Goal: Information Seeking & Learning: Learn about a topic

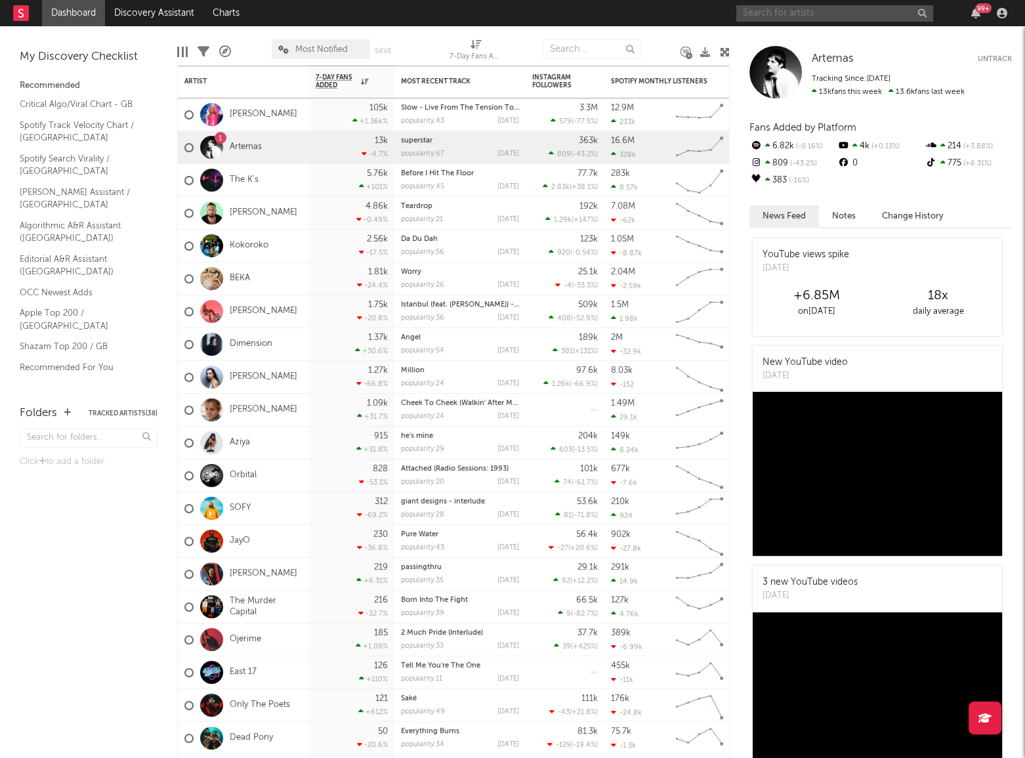
click at [761, 15] on input "text" at bounding box center [834, 13] width 197 height 16
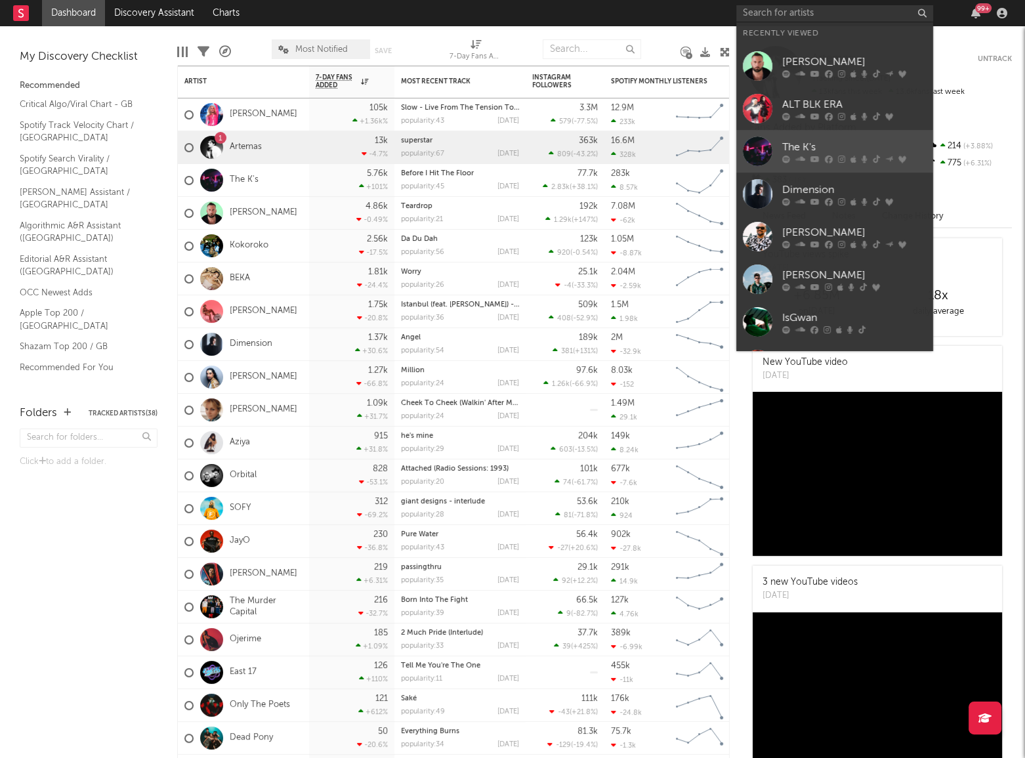
click at [841, 144] on div "The K's" at bounding box center [854, 147] width 144 height 16
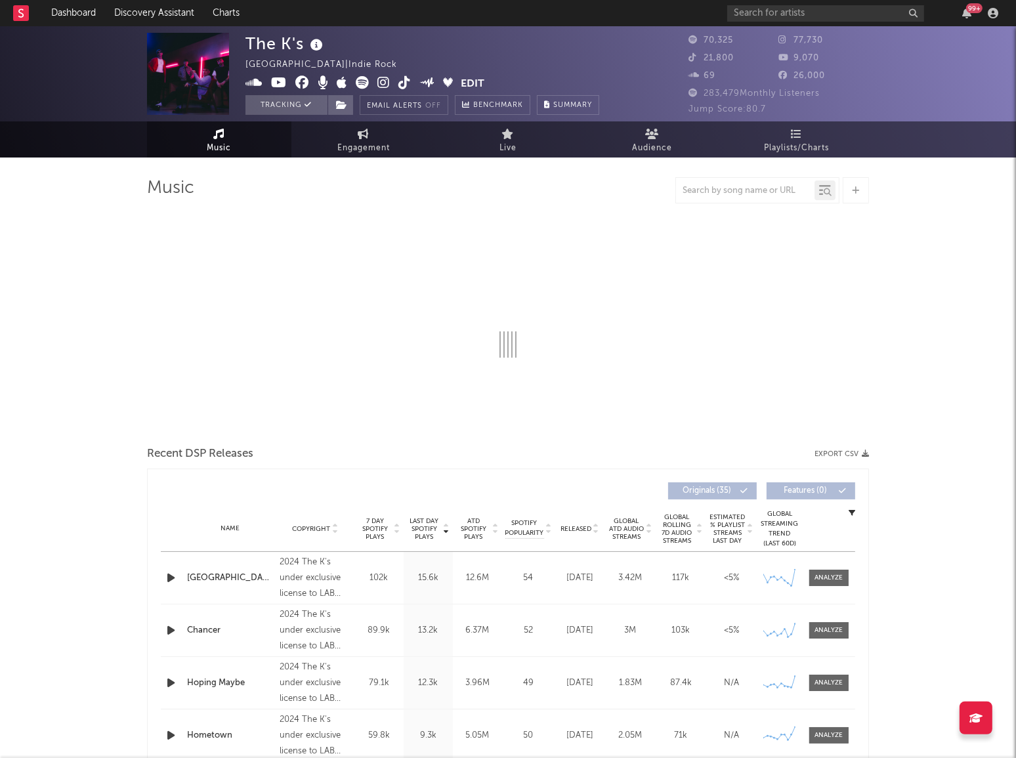
select select "6m"
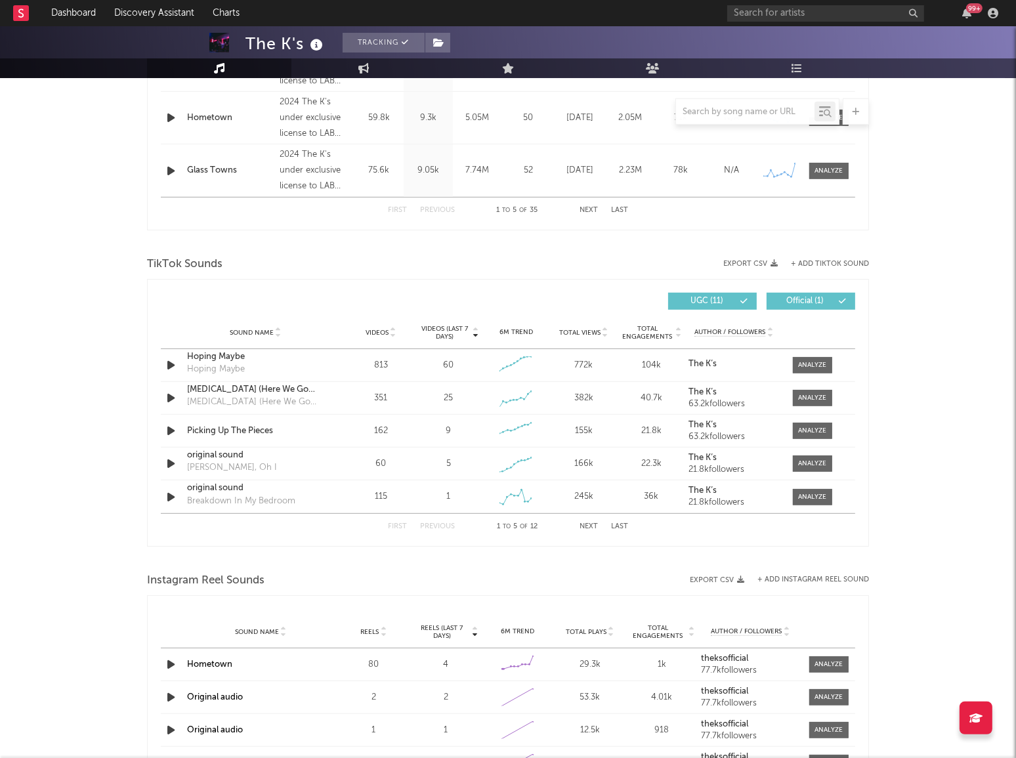
scroll to position [715, 0]
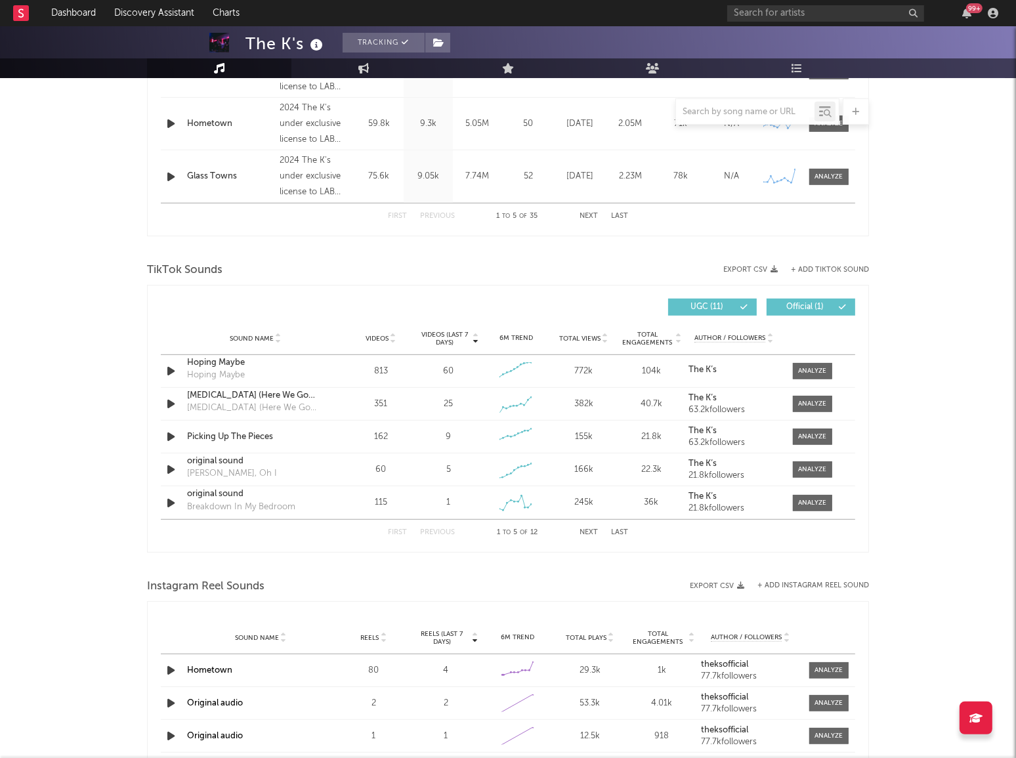
click at [582, 335] on span "Total Views" at bounding box center [579, 339] width 41 height 8
click at [447, 333] on span "Videos (last 7 days)" at bounding box center [444, 339] width 53 height 16
click at [811, 371] on div at bounding box center [813, 371] width 28 height 10
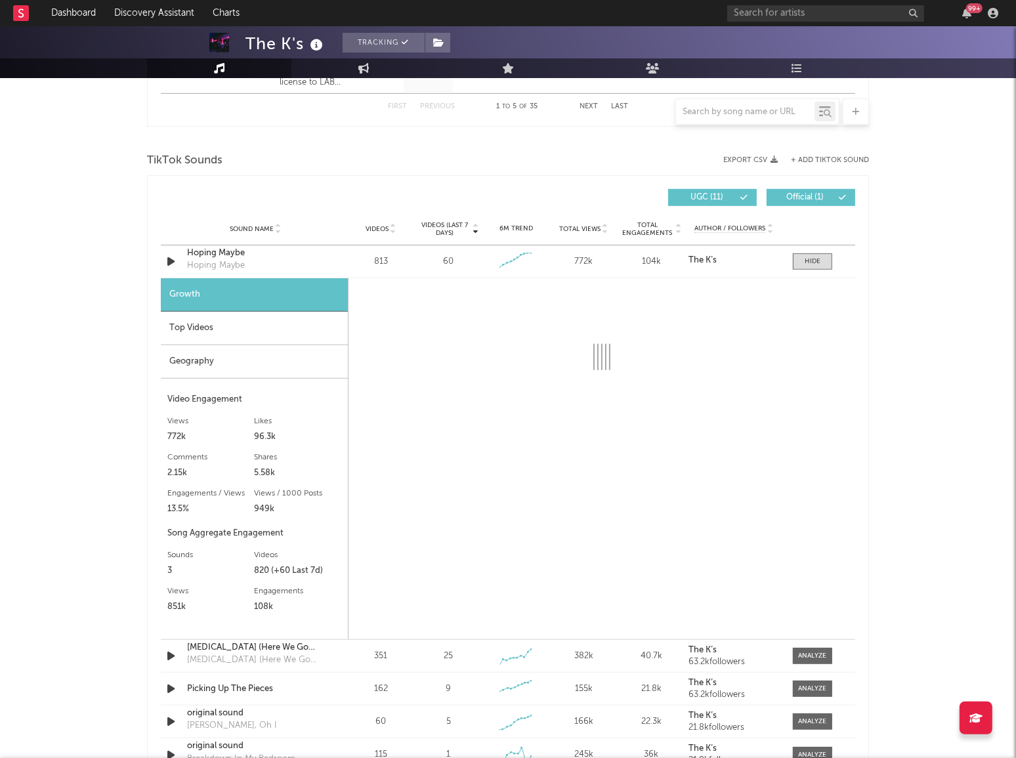
scroll to position [835, 0]
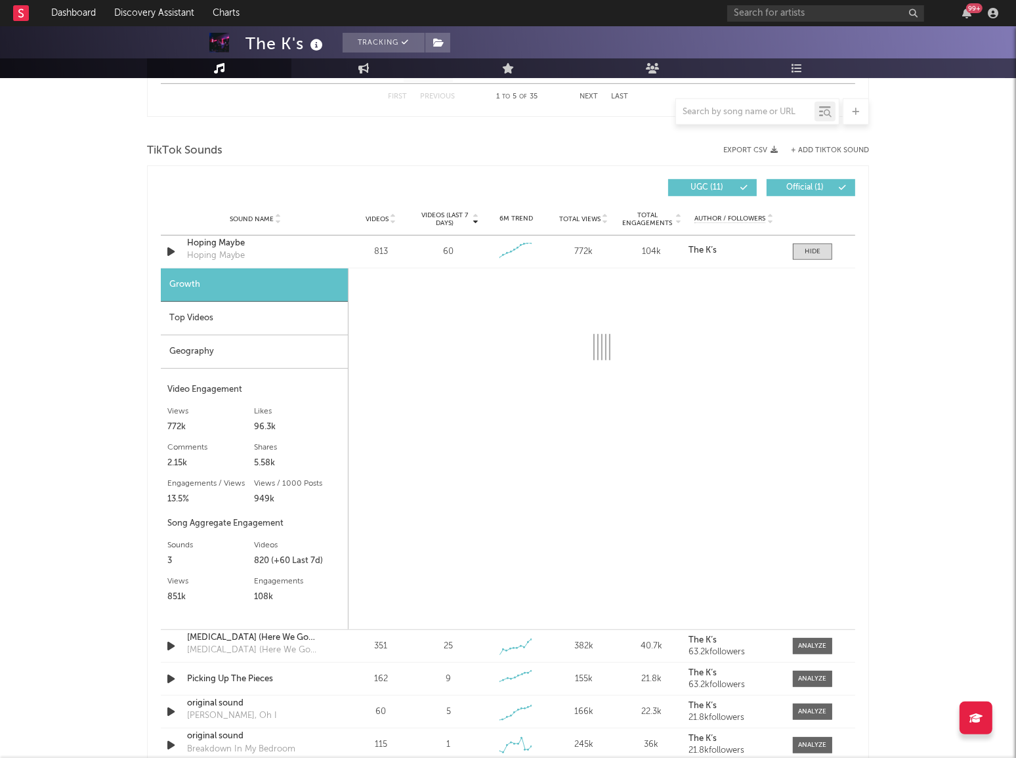
select select "6m"
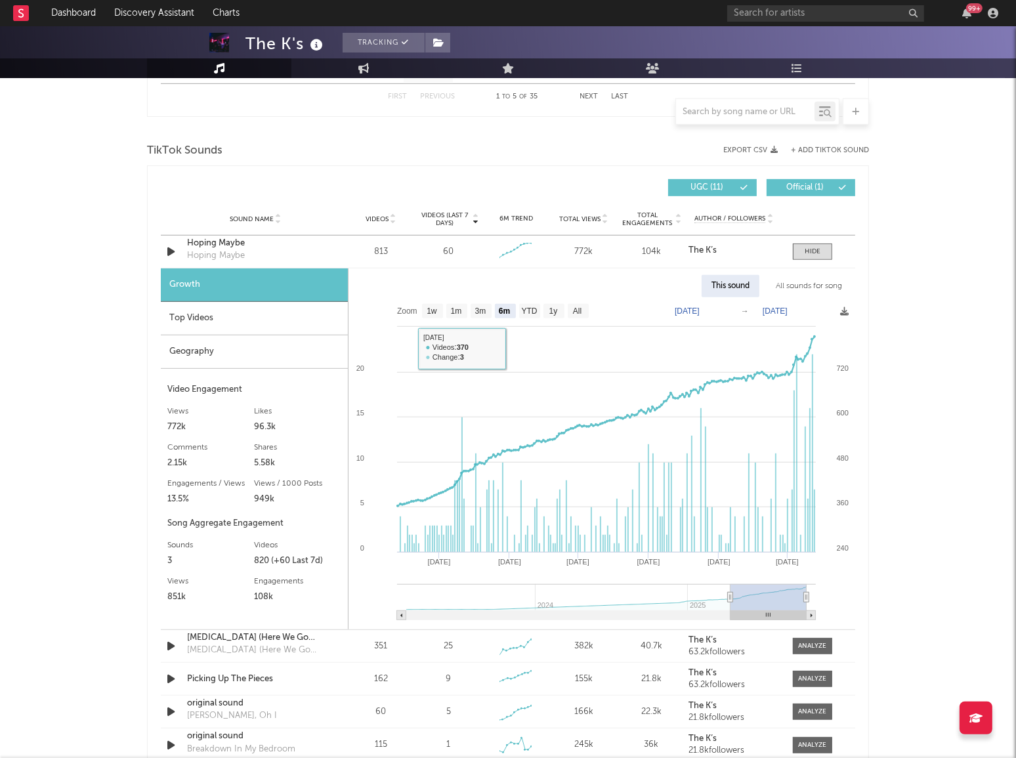
click at [224, 318] on div "Top Videos" at bounding box center [254, 318] width 187 height 33
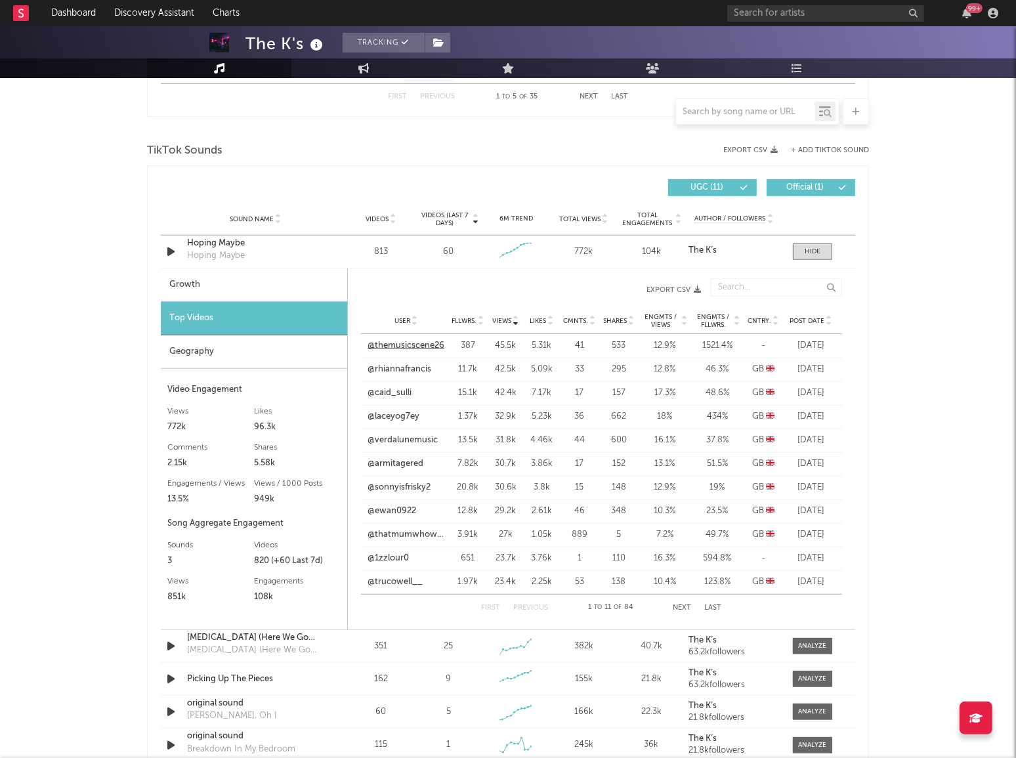
click at [406, 348] on link "@themusicscene26" at bounding box center [405, 345] width 77 height 13
click at [406, 560] on link "@1zzlour0" at bounding box center [387, 558] width 41 height 13
click at [688, 604] on button "Next" at bounding box center [682, 607] width 18 height 7
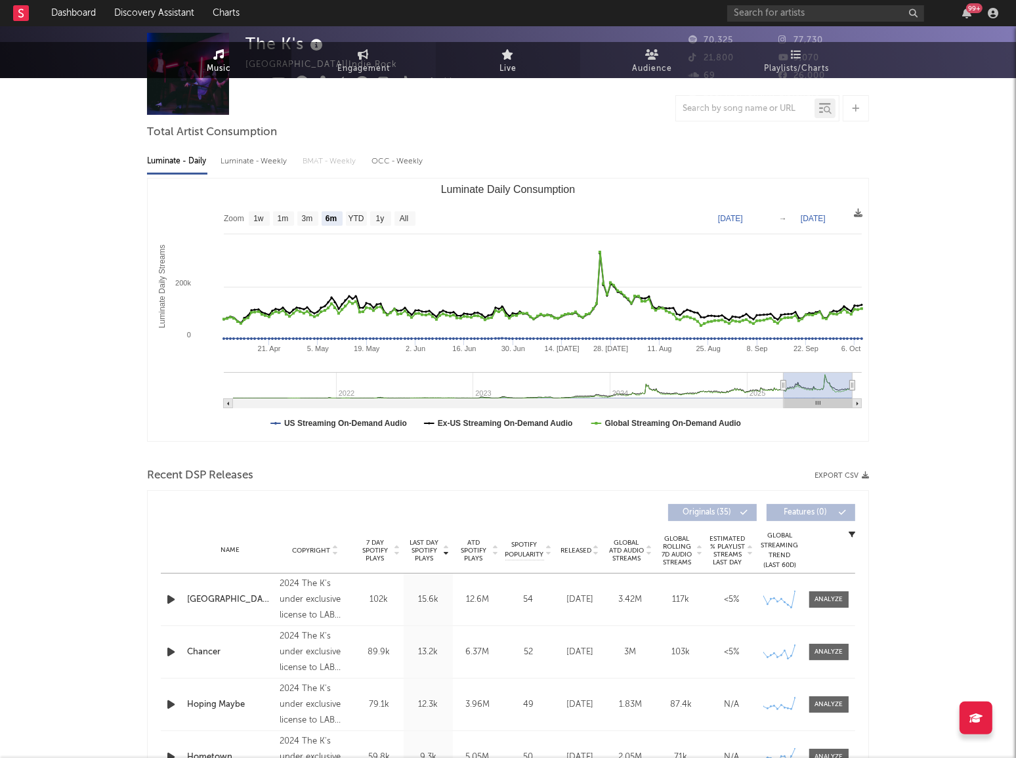
scroll to position [0, 0]
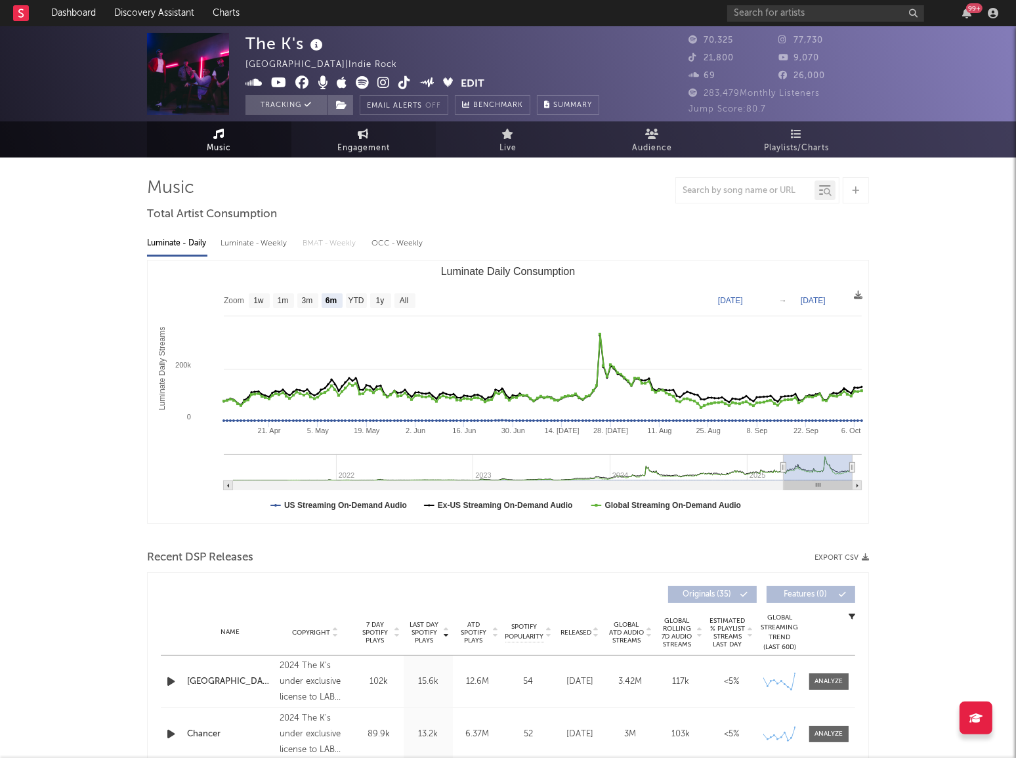
click at [373, 145] on span "Engagement" at bounding box center [363, 148] width 52 height 16
select select "1w"
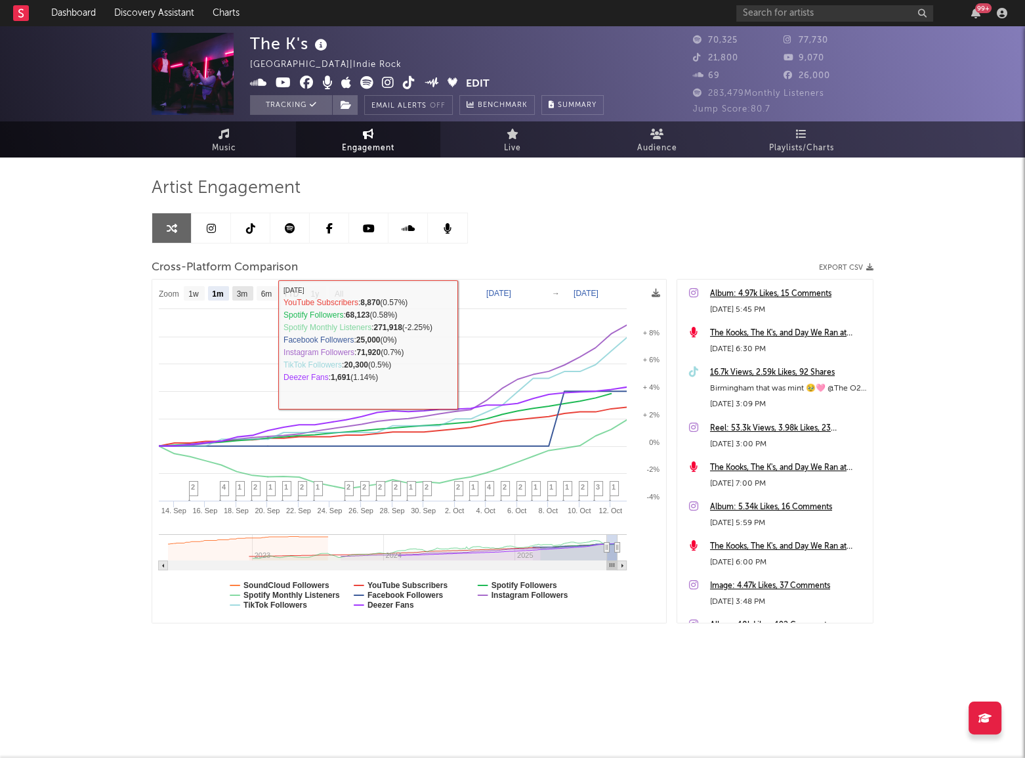
click at [235, 295] on rect at bounding box center [242, 293] width 21 height 14
select select "3m"
type input "[DATE]"
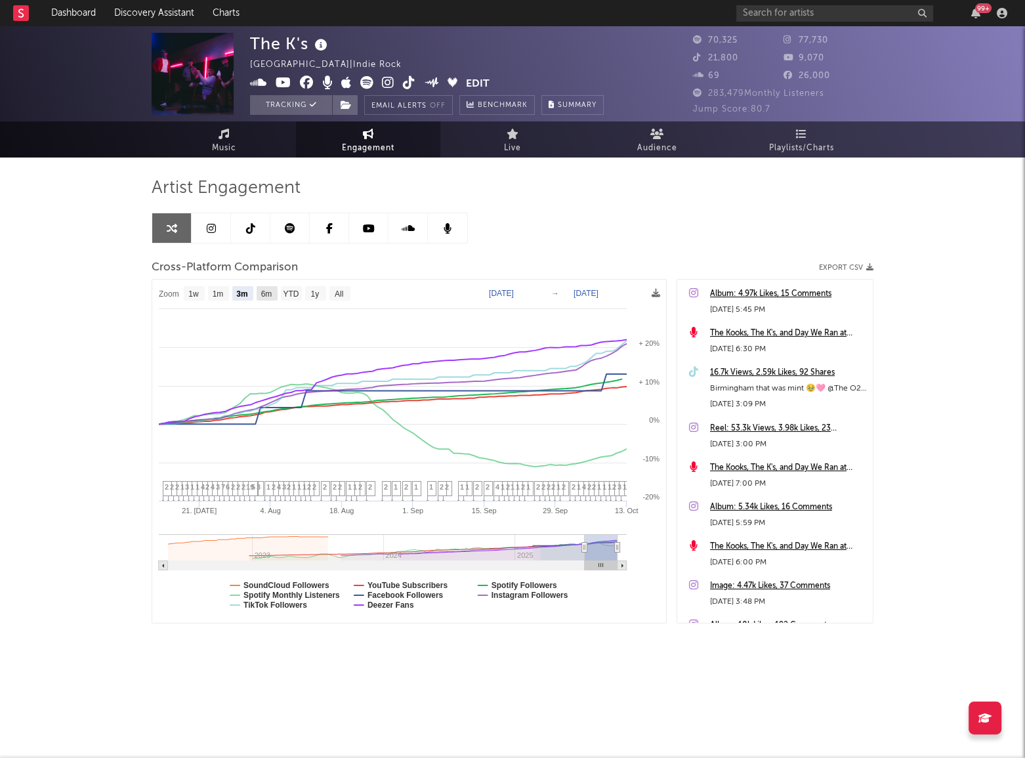
click at [268, 293] on text "6m" at bounding box center [266, 293] width 11 height 9
select select "6m"
type input "[DATE]"
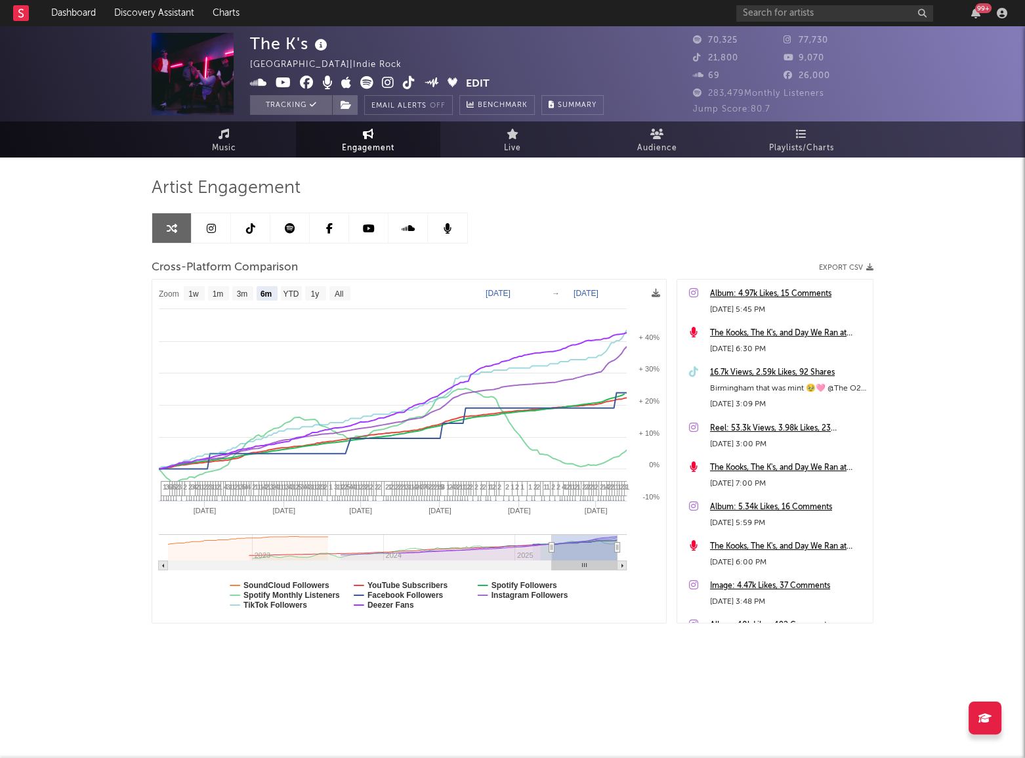
click at [106, 506] on div "The K's [GEOGRAPHIC_DATA] | Indie Rock Edit Tracking Email Alerts Off Benchmark…" at bounding box center [512, 370] width 1025 height 689
click at [289, 299] on text "YTD" at bounding box center [291, 293] width 16 height 9
select select "YTD"
type input "[DATE]"
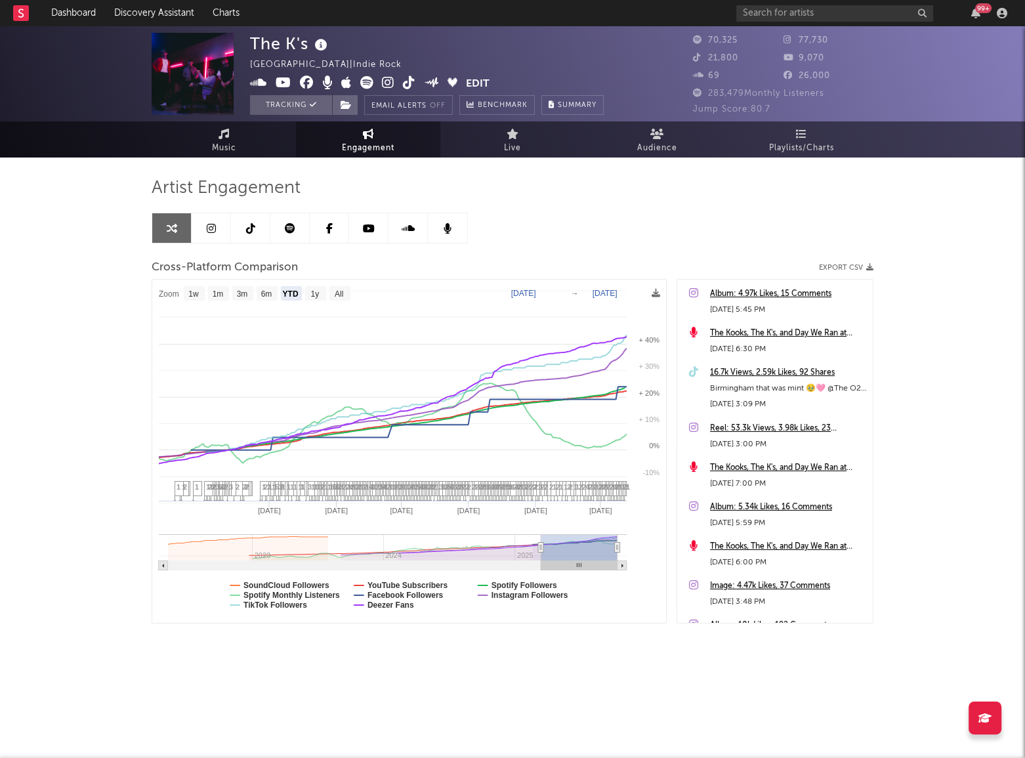
select select "1w"
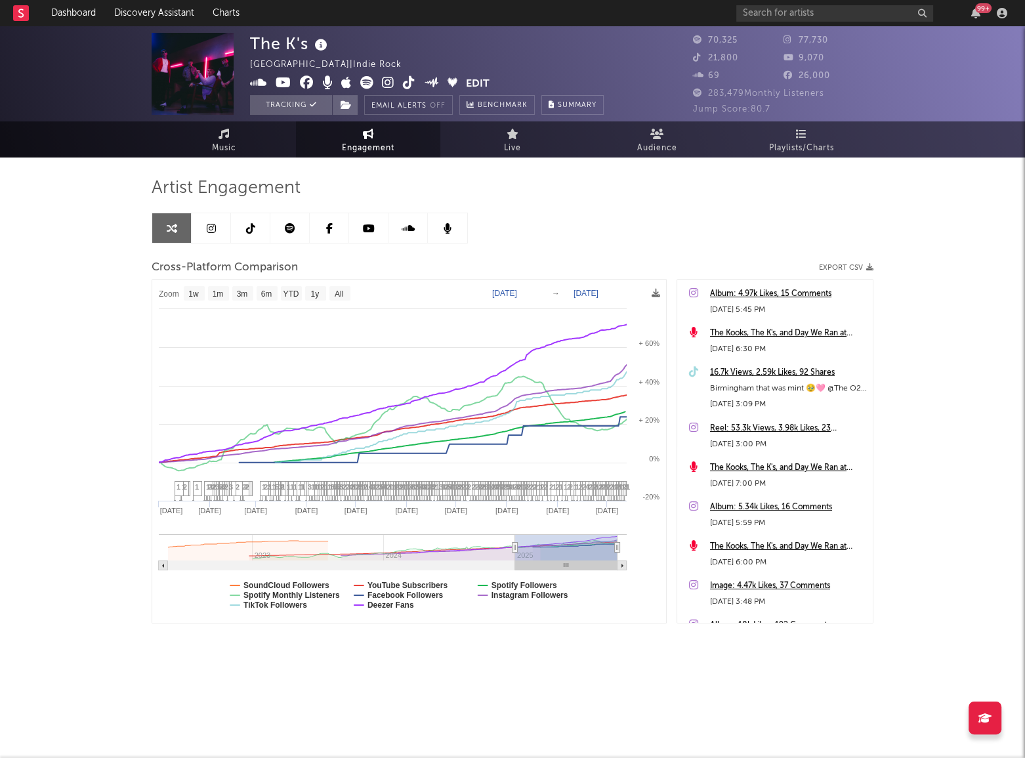
click at [215, 228] on icon at bounding box center [211, 228] width 9 height 10
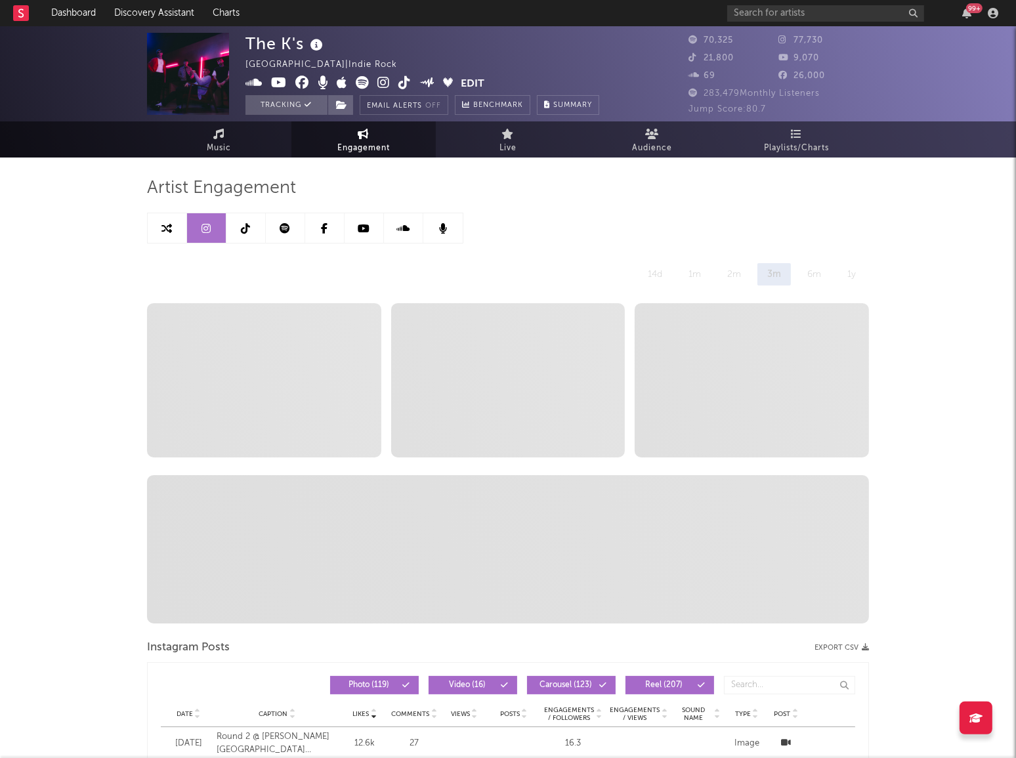
select select "6m"
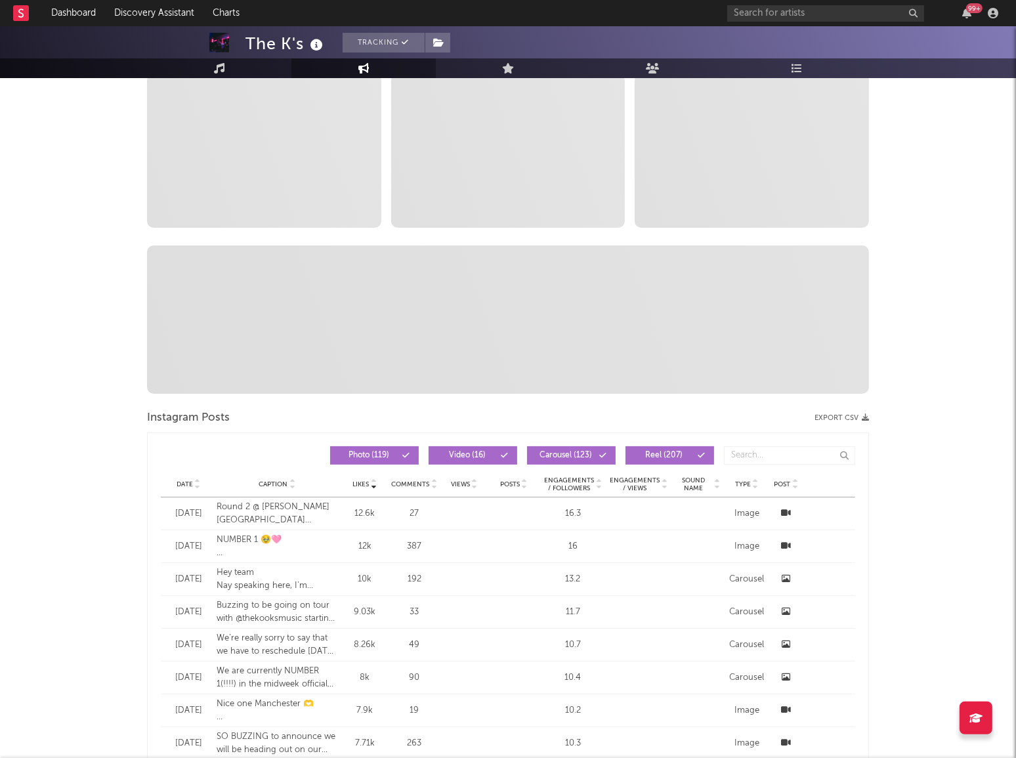
scroll to position [238, 0]
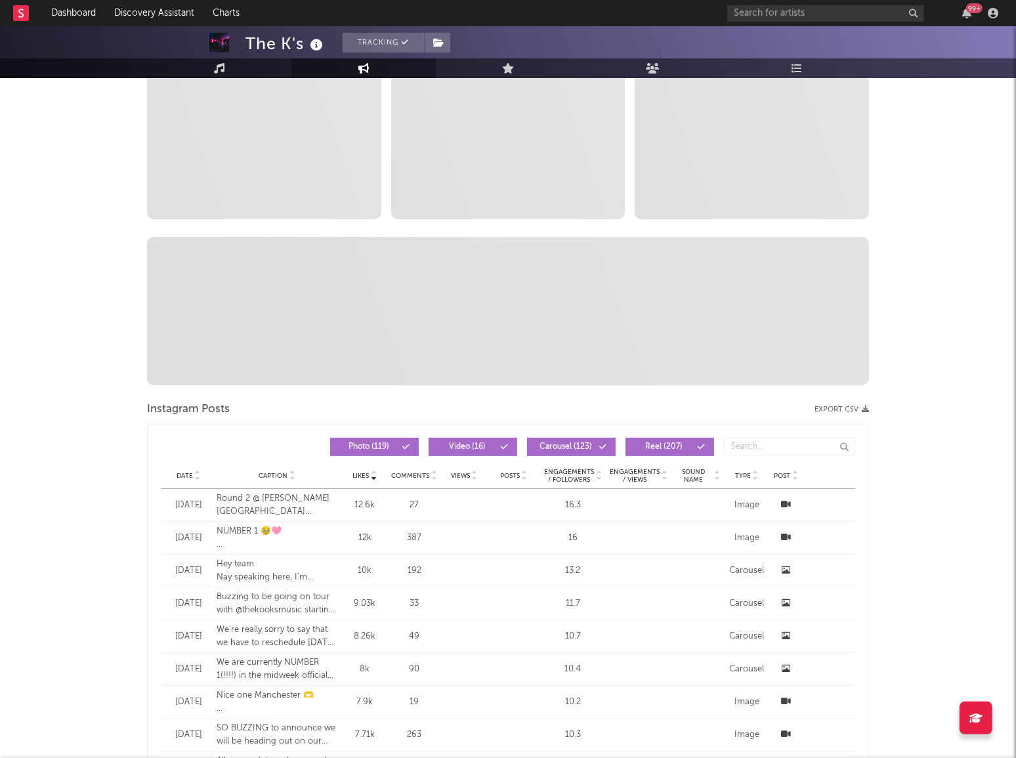
drag, startPoint x: 185, startPoint y: 504, endPoint x: 82, endPoint y: 493, distance: 103.6
click at [29, 463] on div "The K's Tracking [GEOGRAPHIC_DATA] | Indie Rock Edit Tracking Email Alerts Off …" at bounding box center [508, 742] width 1016 height 1909
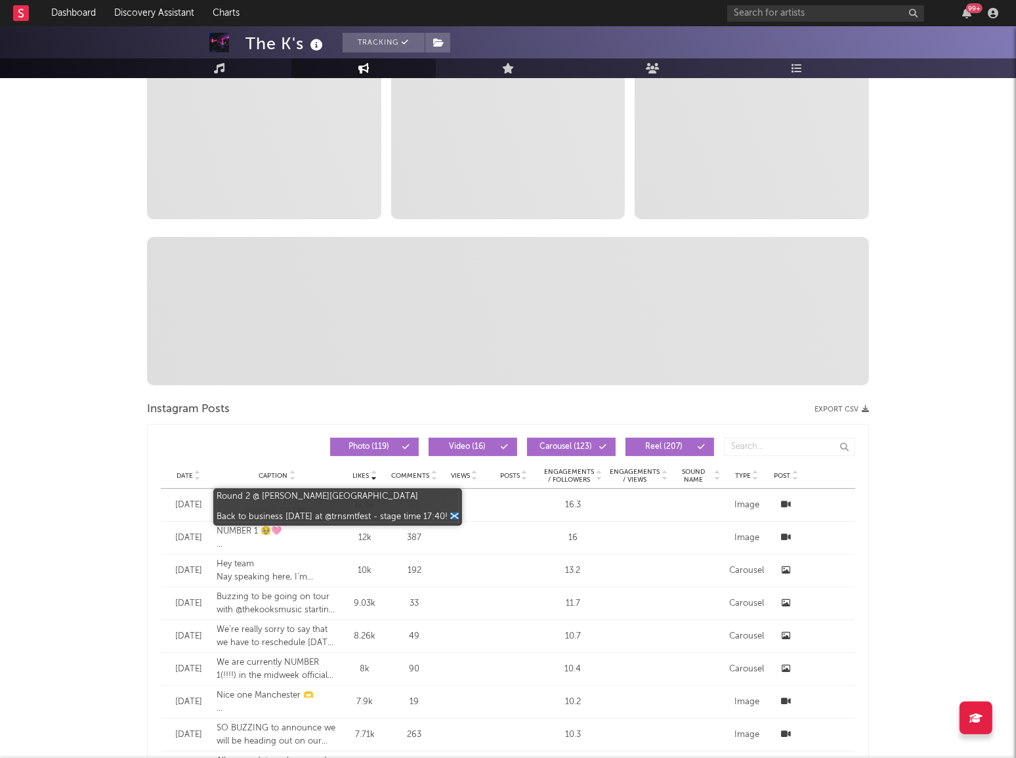
click at [235, 501] on div "Round 2 @ [PERSON_NAME][GEOGRAPHIC_DATA] Back to business [DATE] at @trnsmtfest…" at bounding box center [277, 505] width 121 height 26
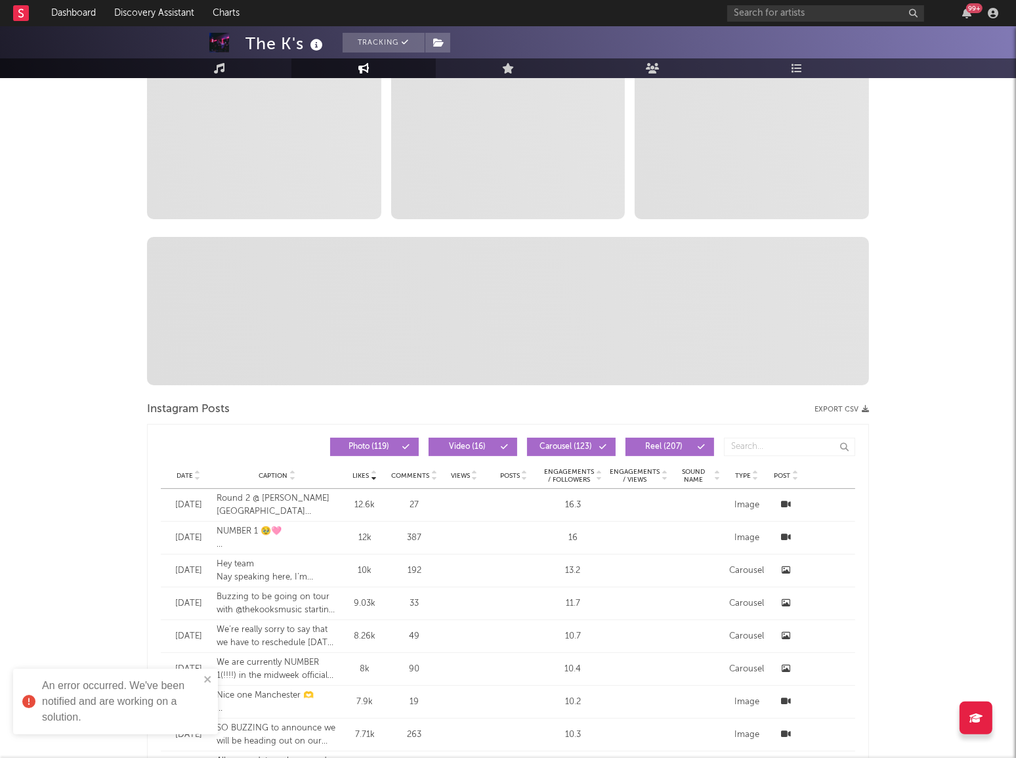
click at [192, 507] on div "[DATE]" at bounding box center [188, 505] width 43 height 13
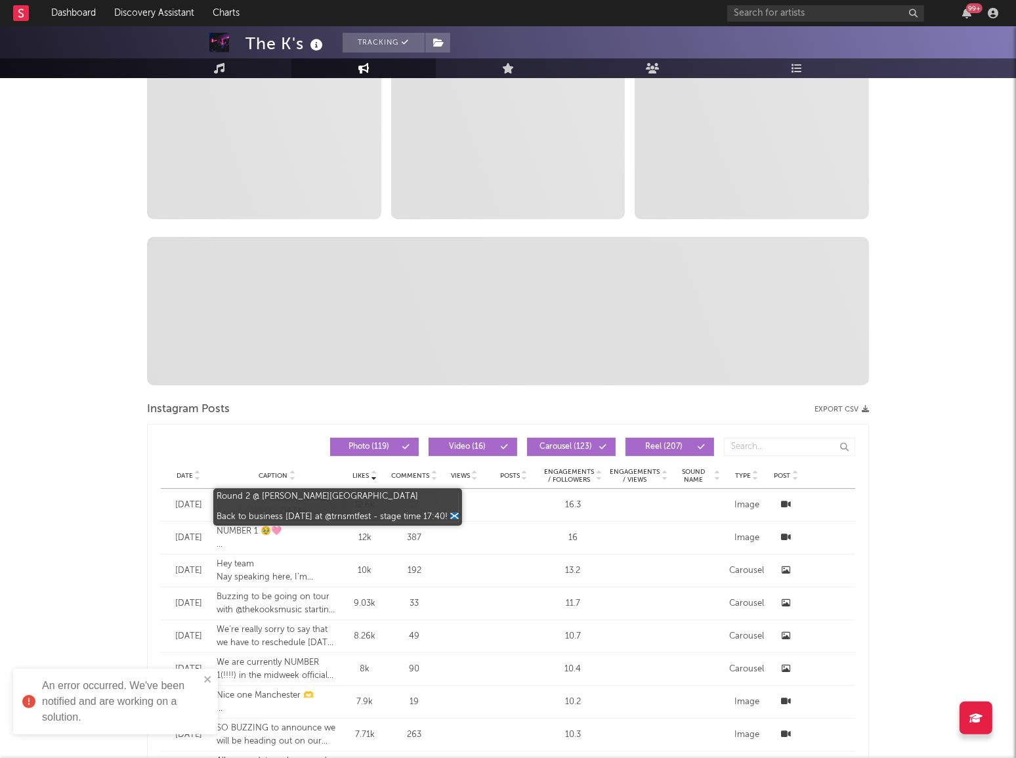
click at [246, 497] on div "Round 2 @ [PERSON_NAME][GEOGRAPHIC_DATA] Back to business [DATE] at @trnsmtfest…" at bounding box center [277, 505] width 121 height 26
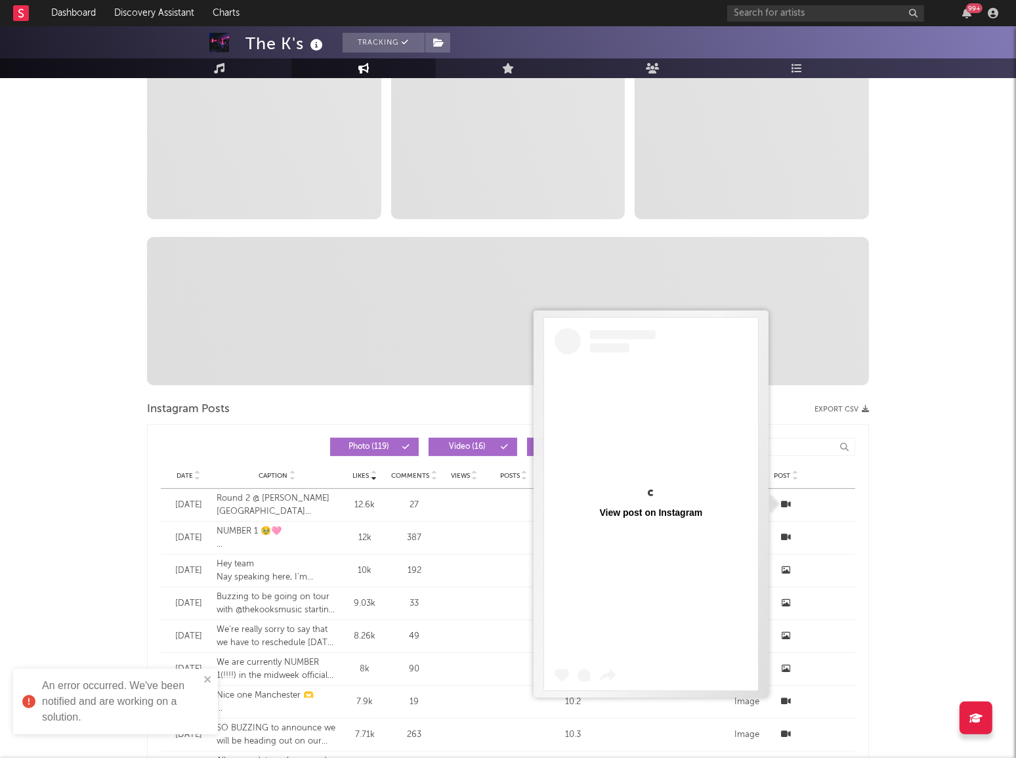
click at [787, 505] on icon at bounding box center [786, 504] width 10 height 9
click at [941, 468] on div "The K's Tracking [GEOGRAPHIC_DATA] | Indie Rock Edit Tracking Email Alerts Off …" at bounding box center [508, 742] width 1016 height 1909
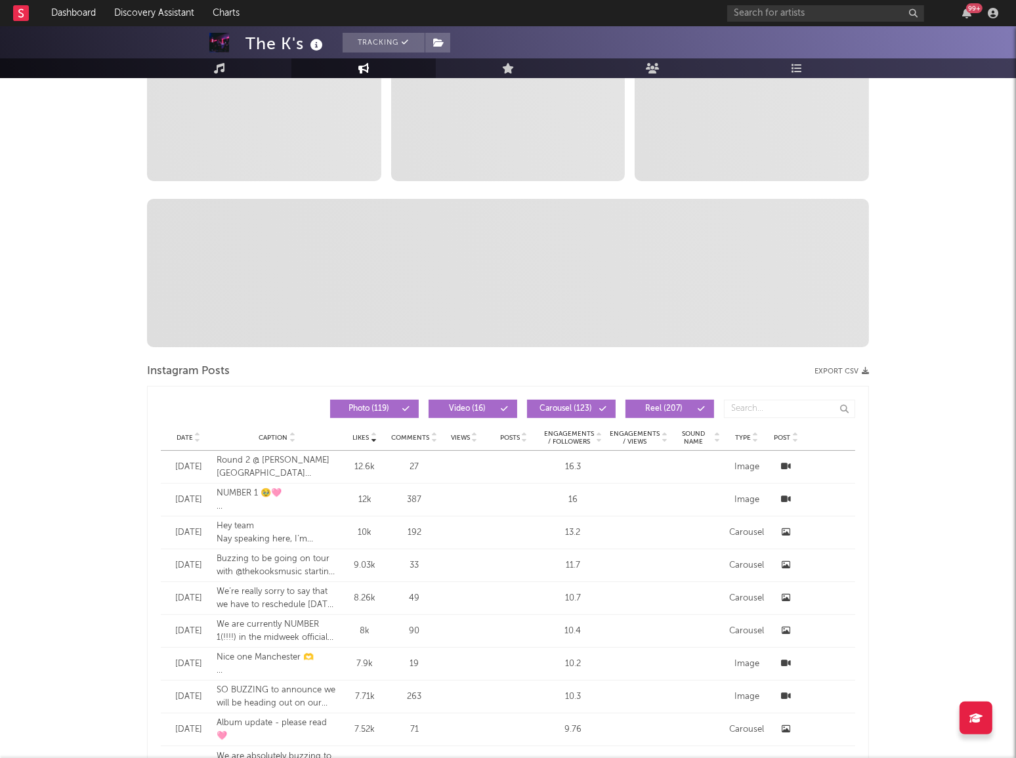
scroll to position [298, 0]
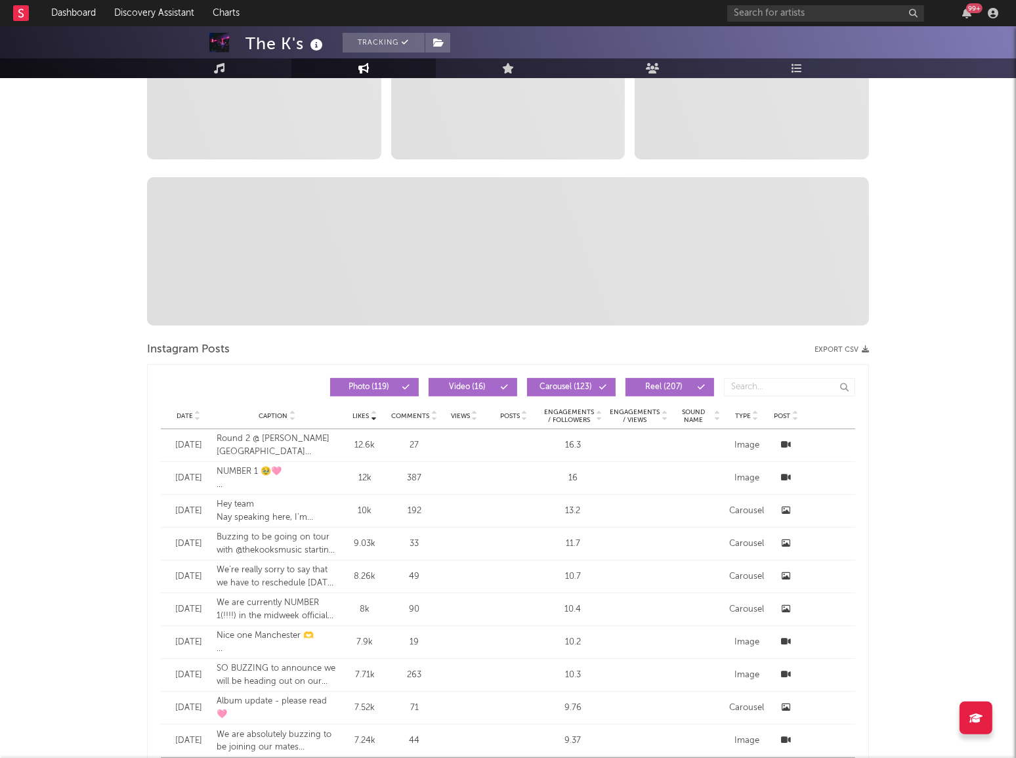
click at [787, 476] on icon at bounding box center [786, 477] width 10 height 9
click at [953, 406] on div "The K's Tracking [GEOGRAPHIC_DATA] | Indie Rock Edit Tracking Email Alerts Off …" at bounding box center [508, 682] width 1016 height 1909
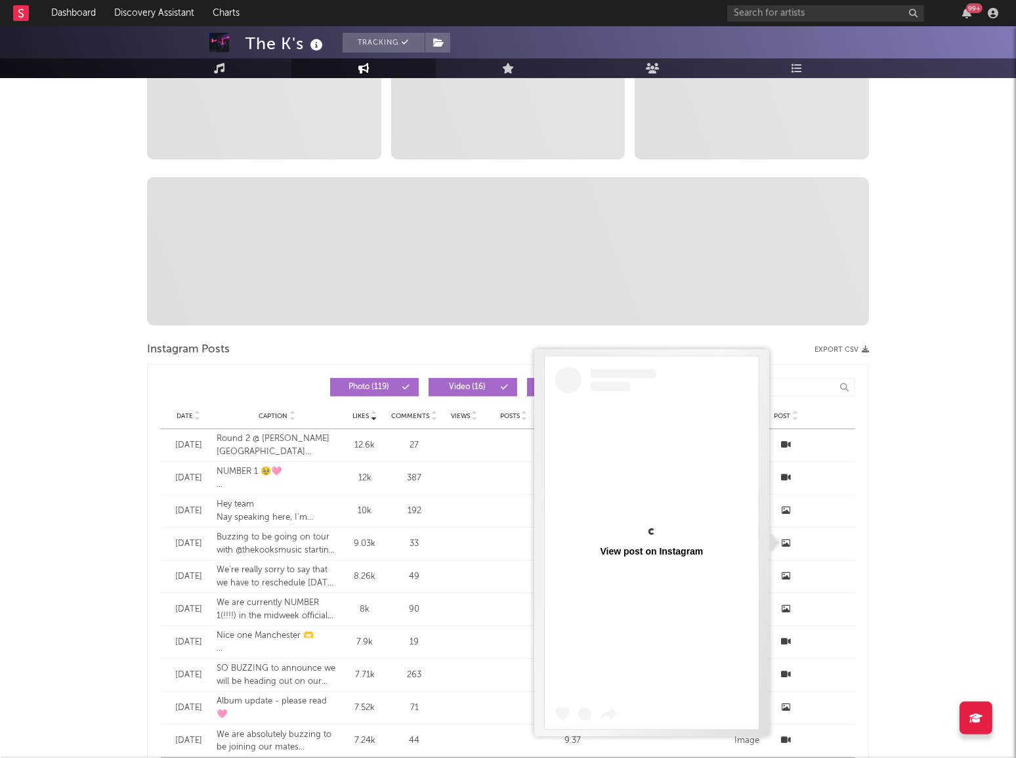
click at [785, 545] on icon at bounding box center [786, 543] width 9 height 9
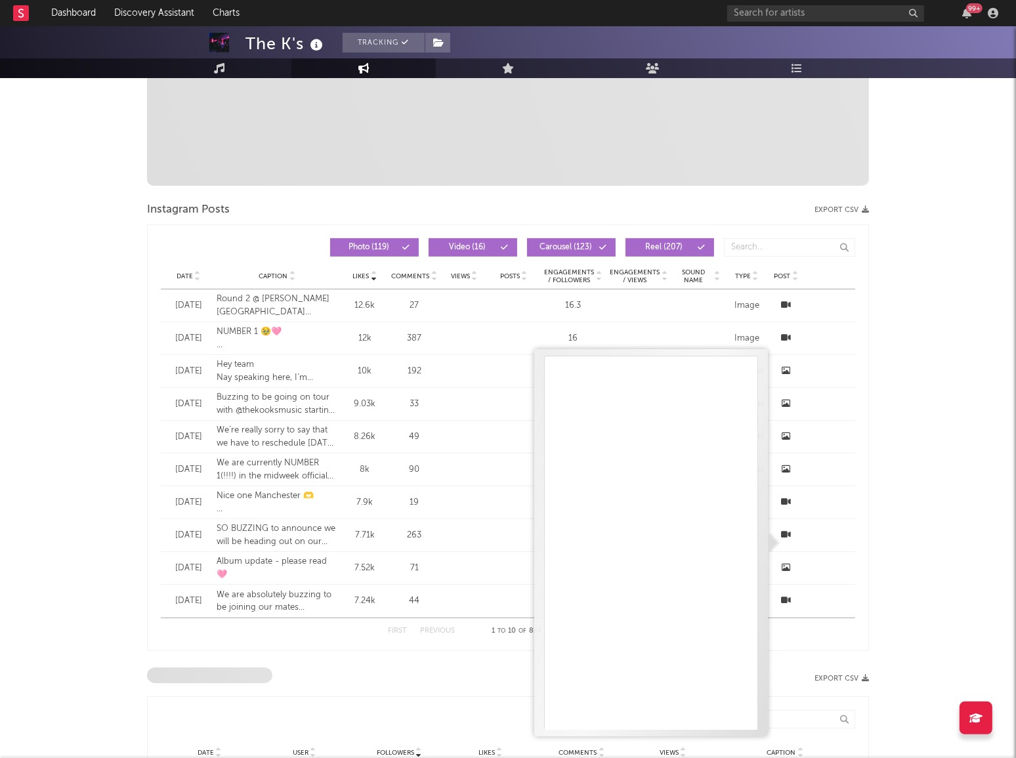
scroll to position [417, 0]
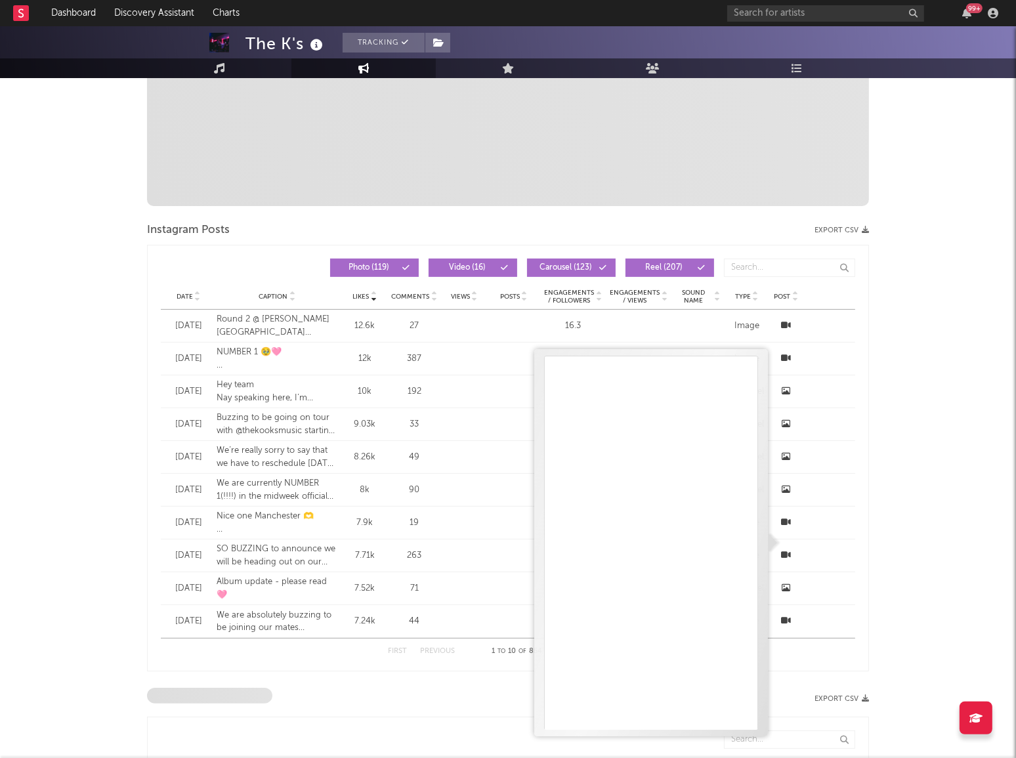
click at [1013, 389] on div "The K's Tracking [GEOGRAPHIC_DATA] | Indie Rock Edit Tracking Email Alerts Off …" at bounding box center [508, 563] width 1016 height 1909
click at [789, 554] on icon at bounding box center [786, 555] width 10 height 9
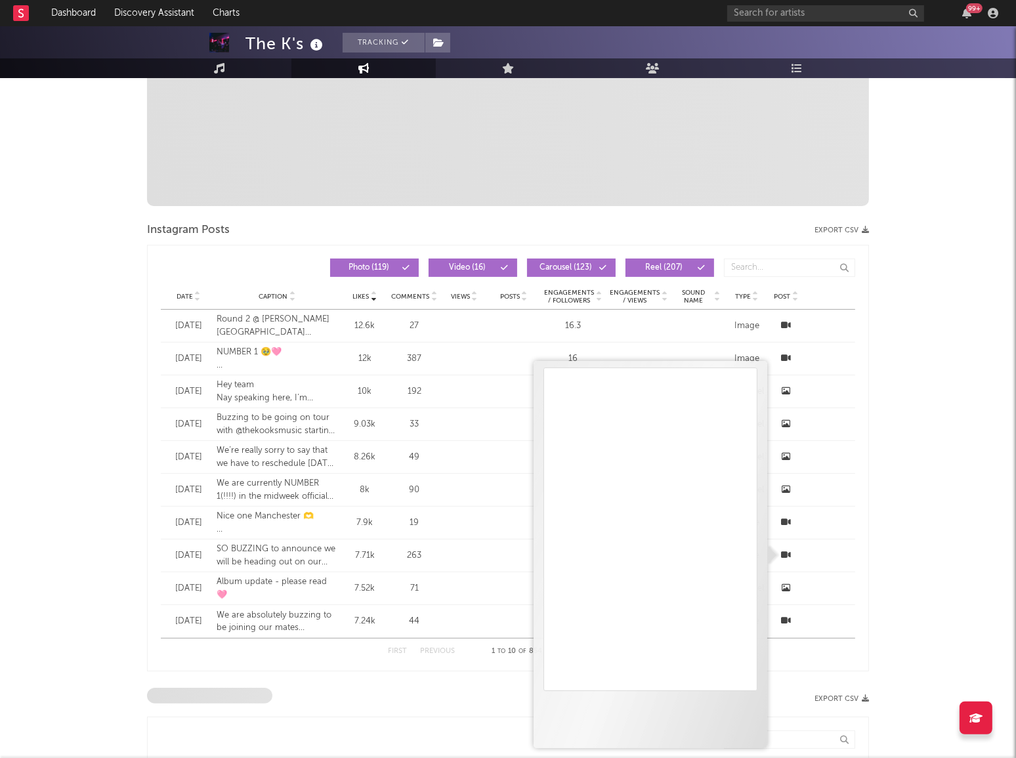
click at [964, 480] on div "The K's Tracking [GEOGRAPHIC_DATA] | Indie Rock Edit Tracking Email Alerts Off …" at bounding box center [508, 563] width 1016 height 1909
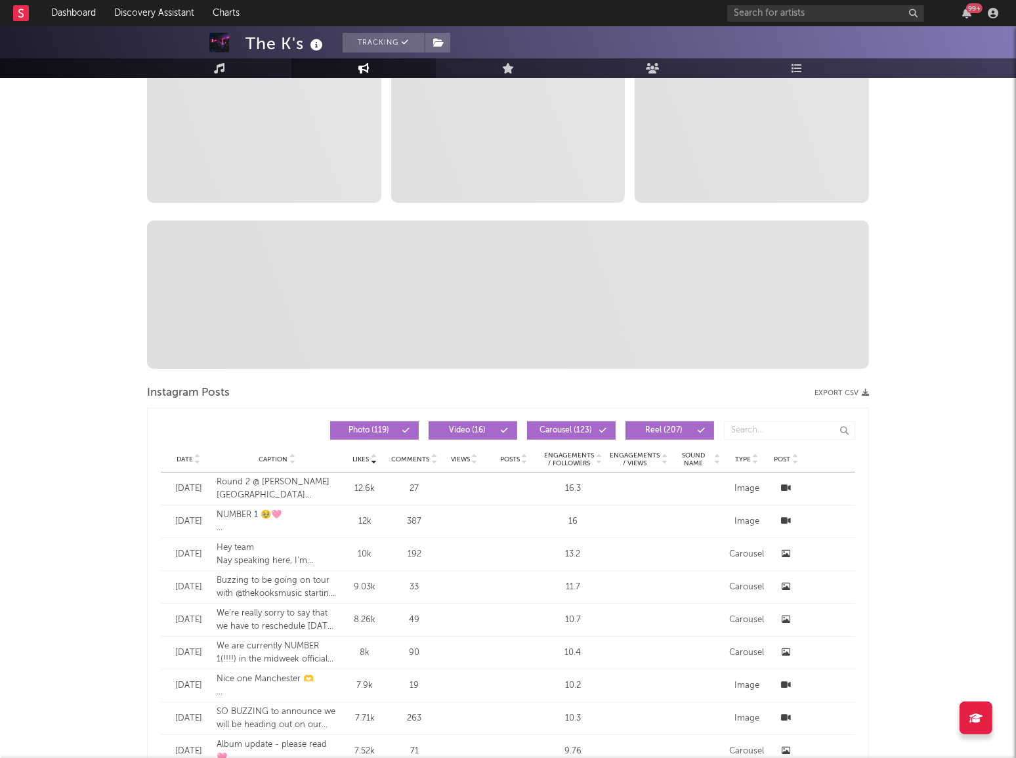
scroll to position [0, 0]
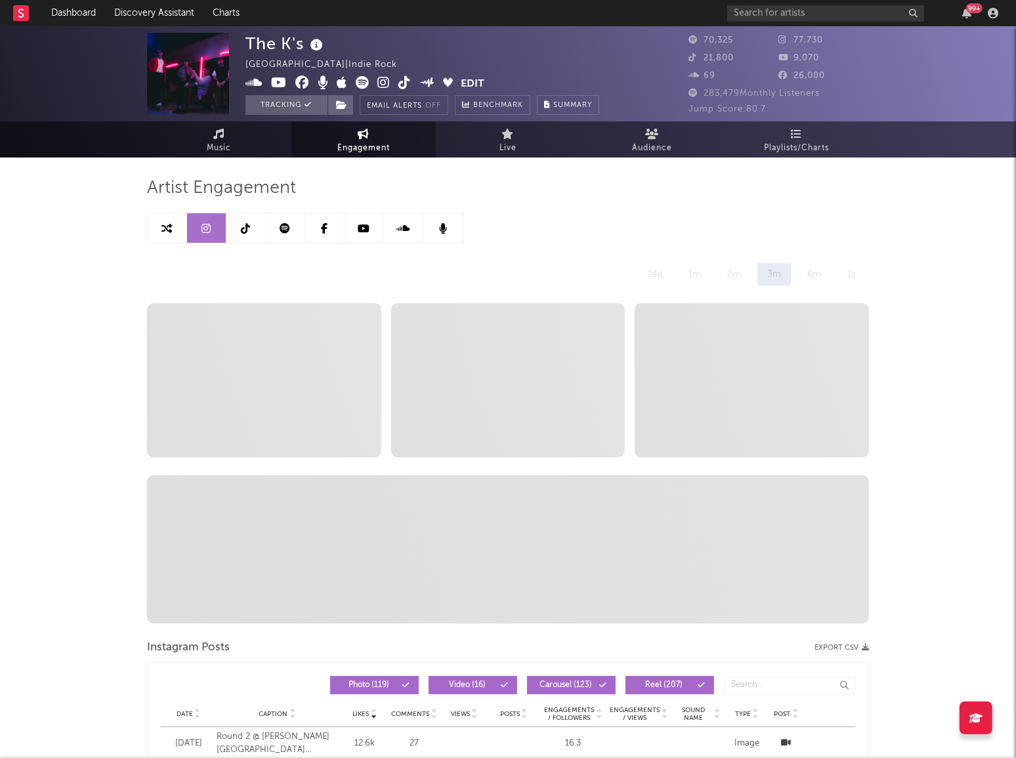
click at [177, 230] on link at bounding box center [167, 228] width 39 height 30
select select "1m"
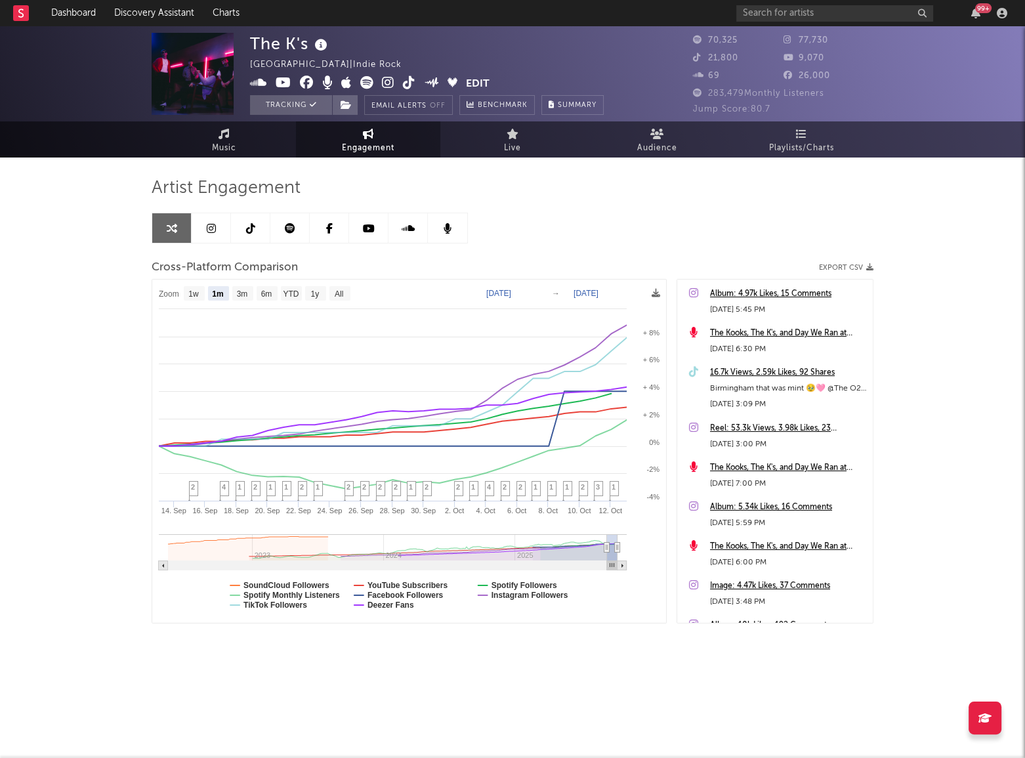
click at [203, 234] on link at bounding box center [211, 228] width 39 height 30
select select "6m"
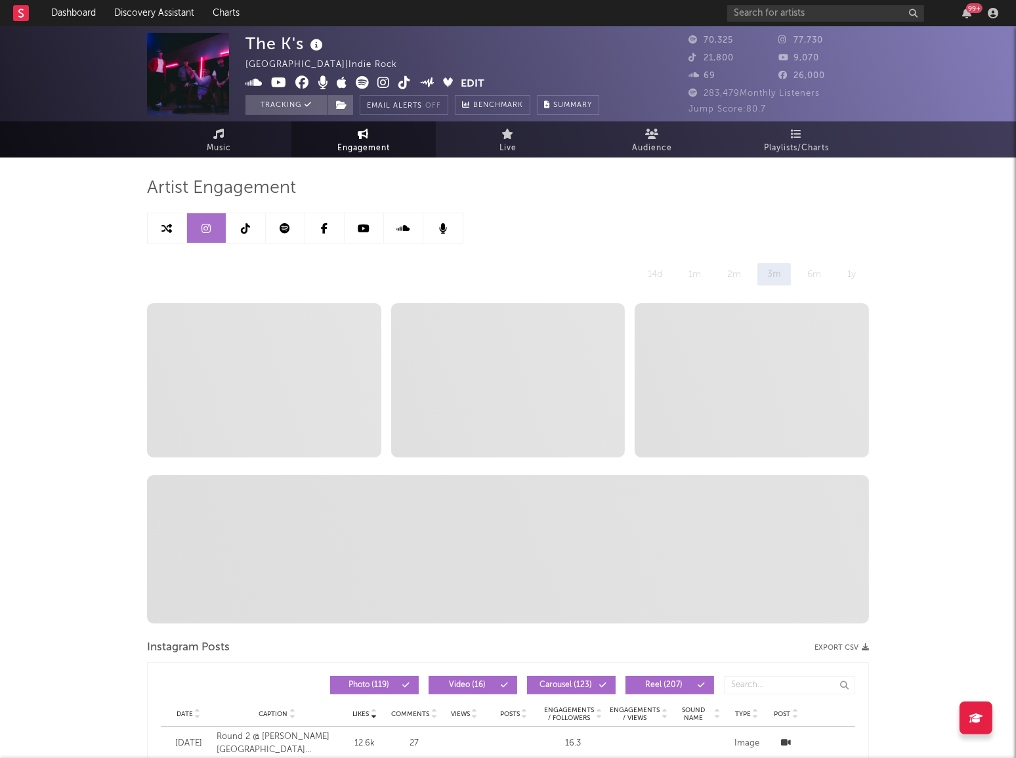
click at [249, 230] on icon at bounding box center [245, 228] width 9 height 10
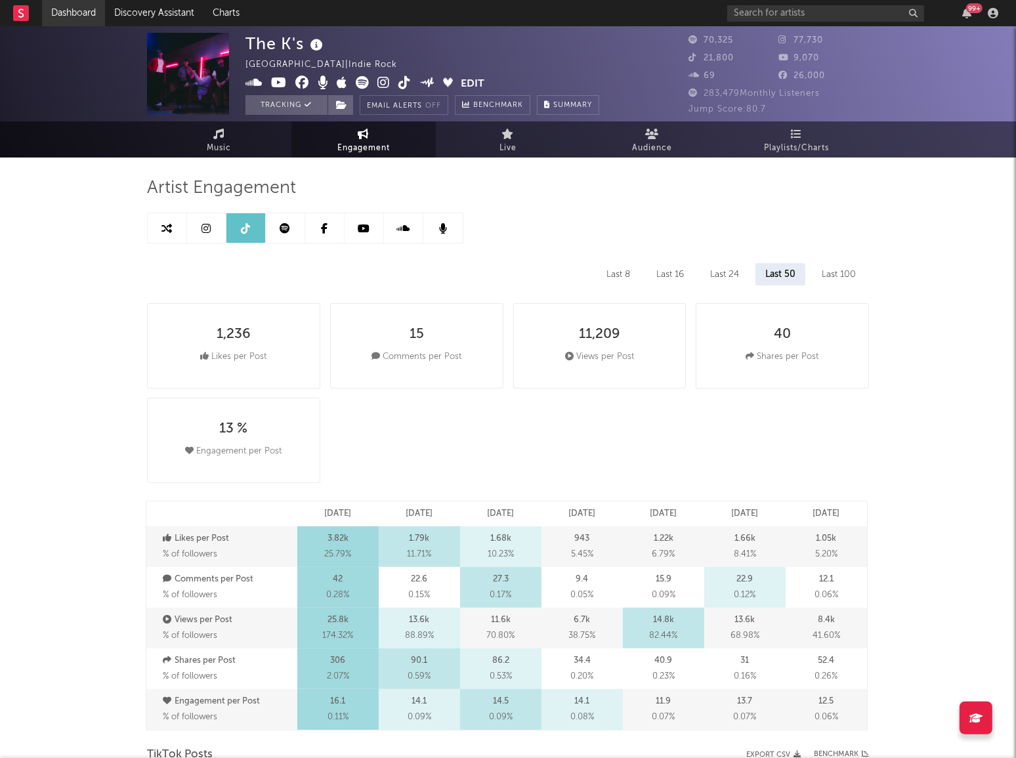
select select "6m"
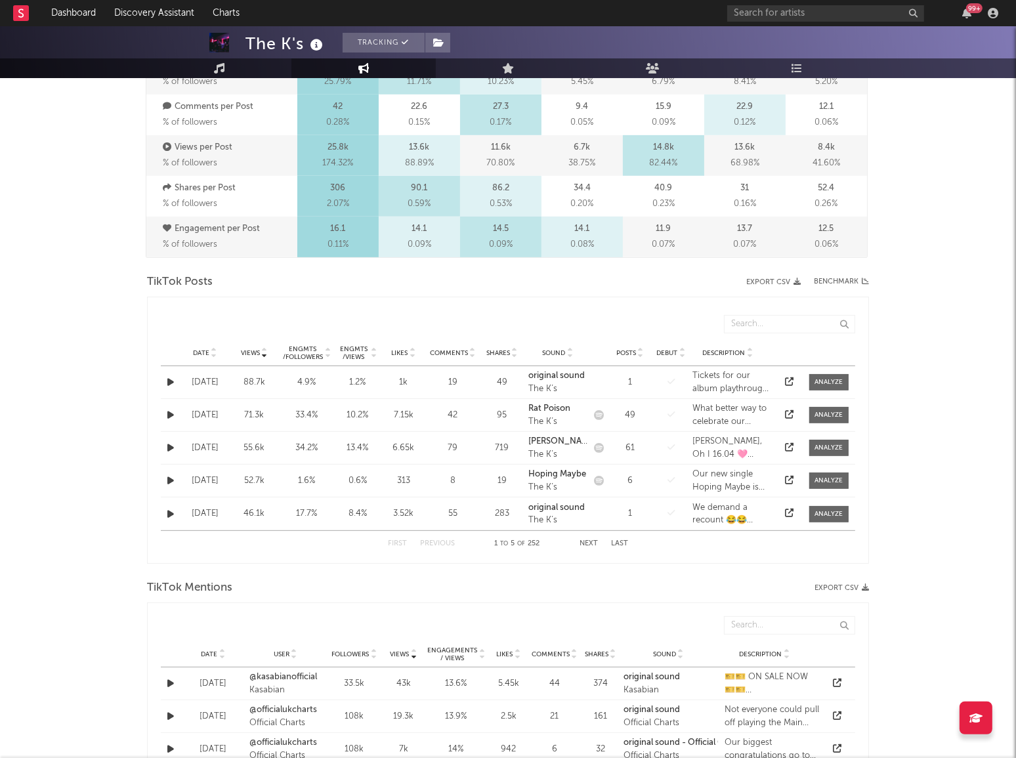
scroll to position [477, 0]
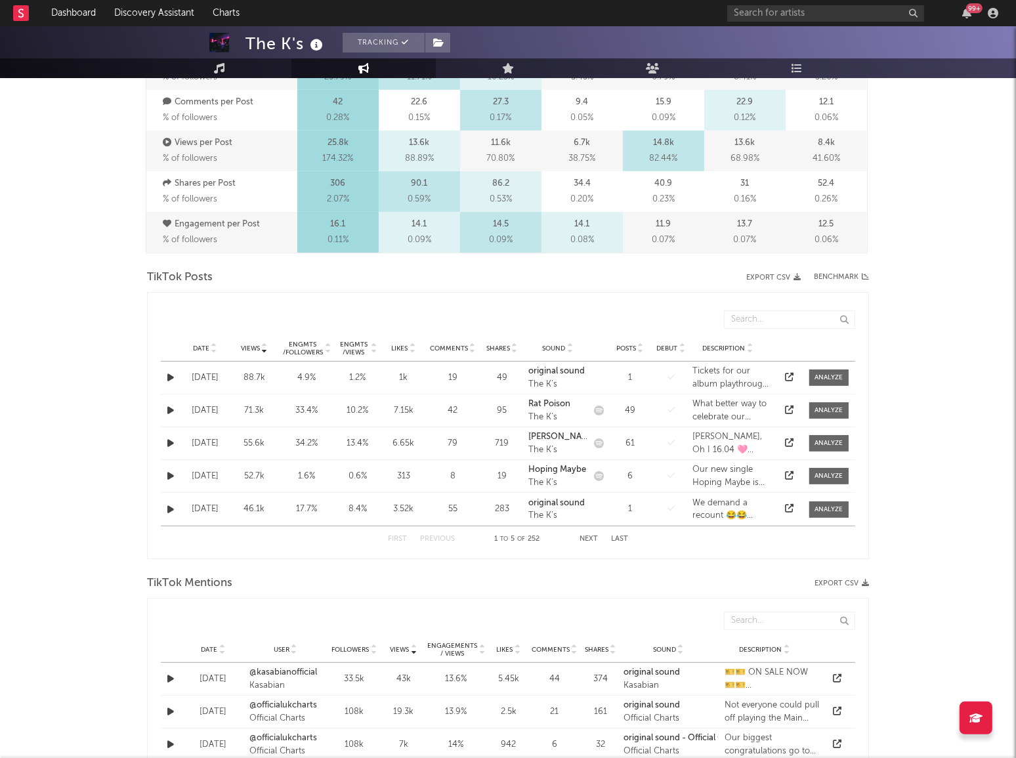
click at [171, 377] on icon "button" at bounding box center [170, 377] width 7 height 9
click at [170, 413] on icon "button" at bounding box center [170, 410] width 7 height 9
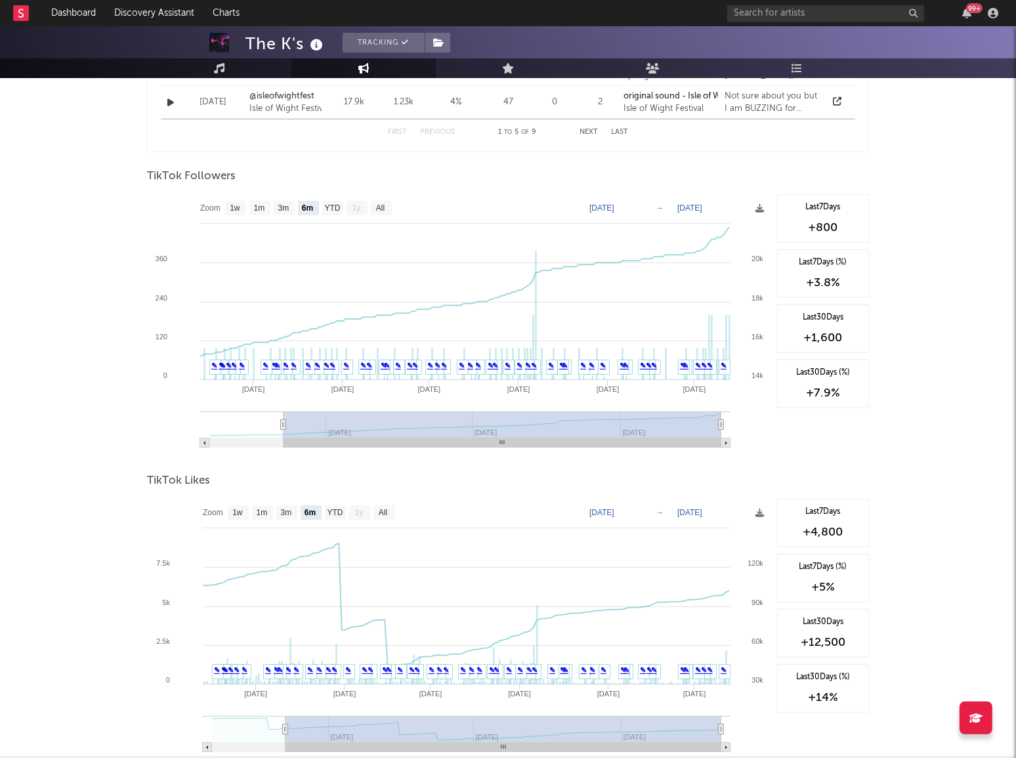
scroll to position [1193, 0]
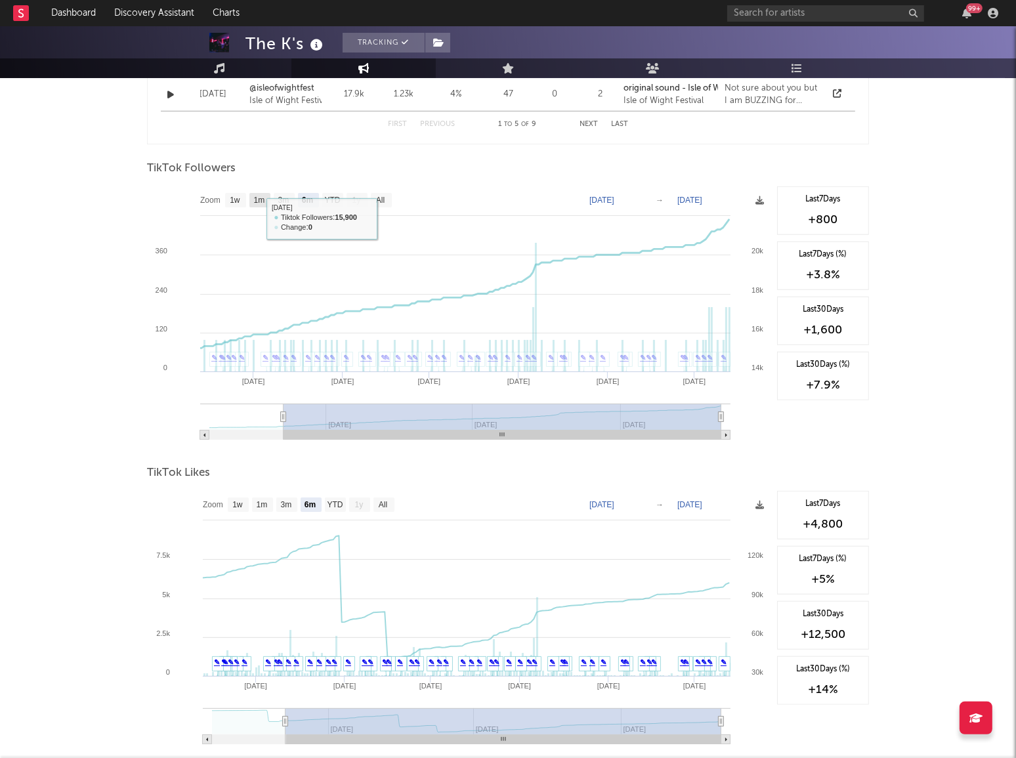
click at [261, 204] on text "1m" at bounding box center [259, 200] width 11 height 9
select select "1m"
type input "[DATE]"
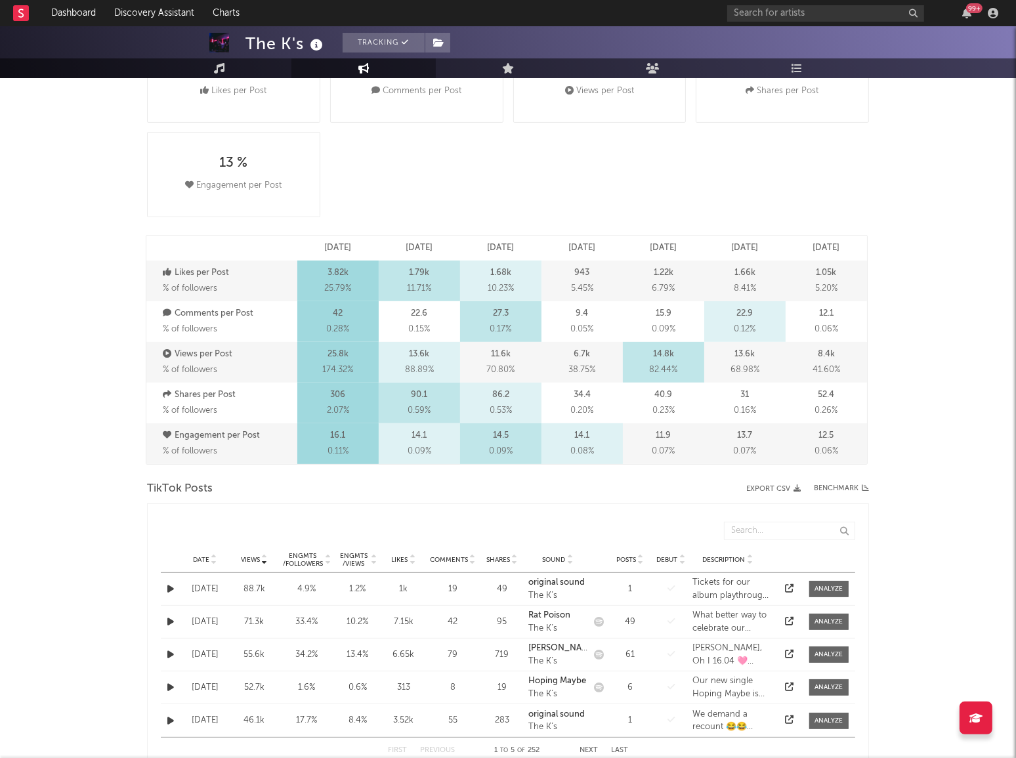
scroll to position [0, 0]
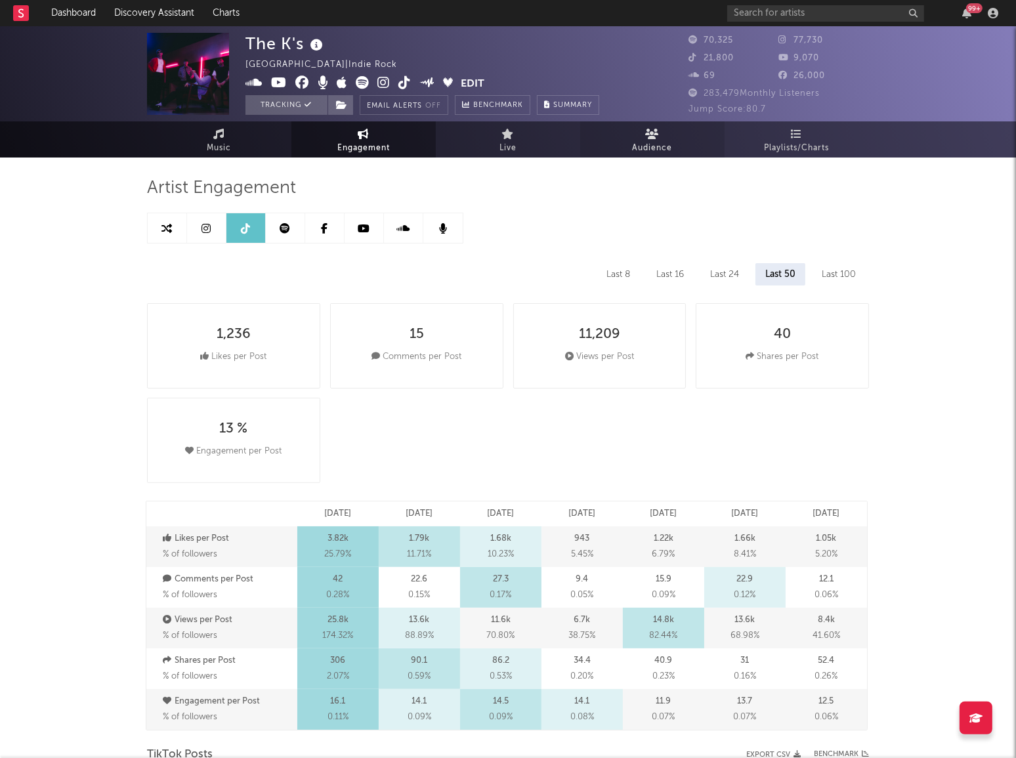
click at [626, 146] on link "Audience" at bounding box center [652, 139] width 144 height 36
